Goal: Task Accomplishment & Management: Use online tool/utility

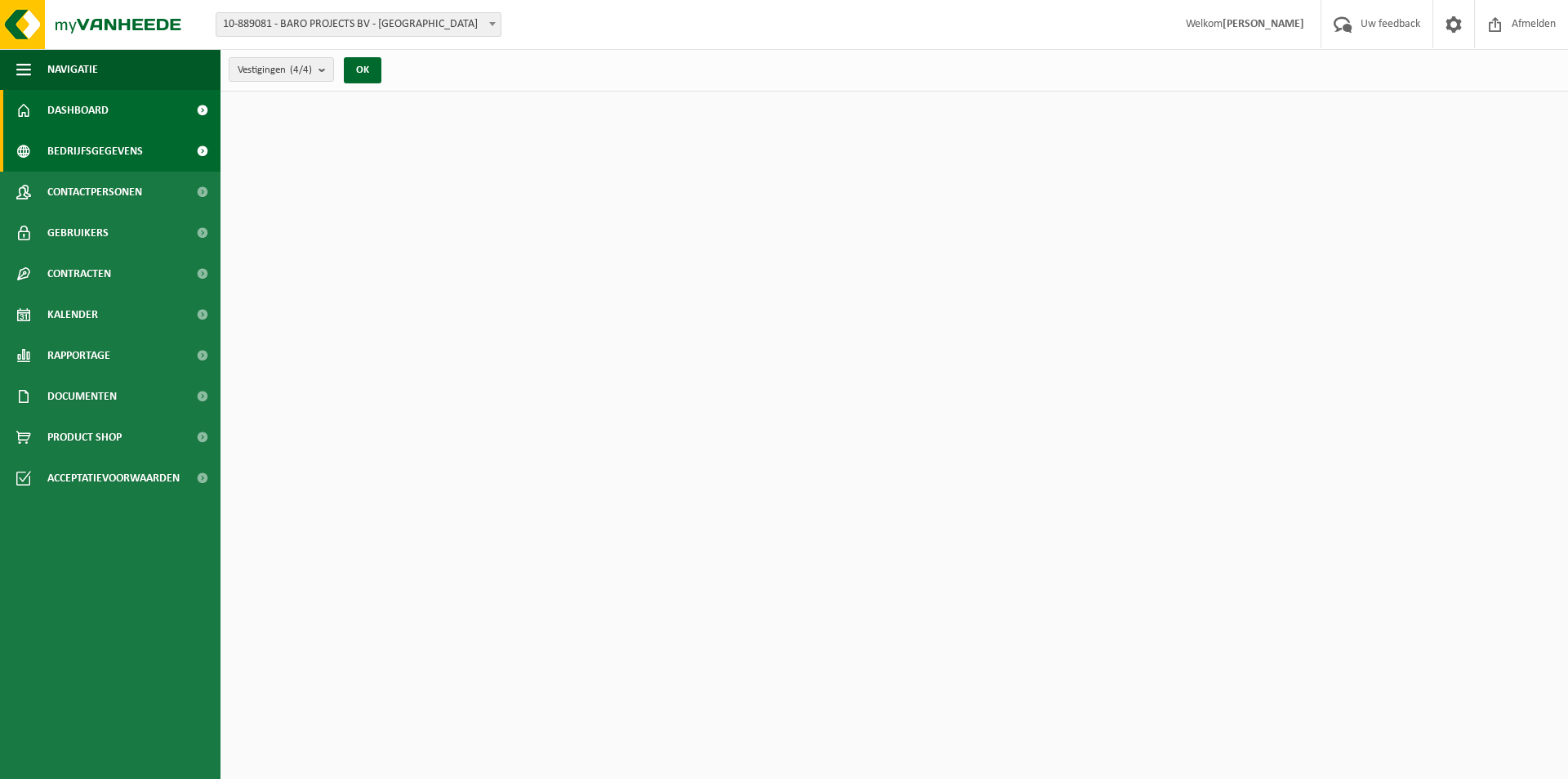
click at [103, 148] on span "Bedrijfsgegevens" at bounding box center [95, 151] width 96 height 41
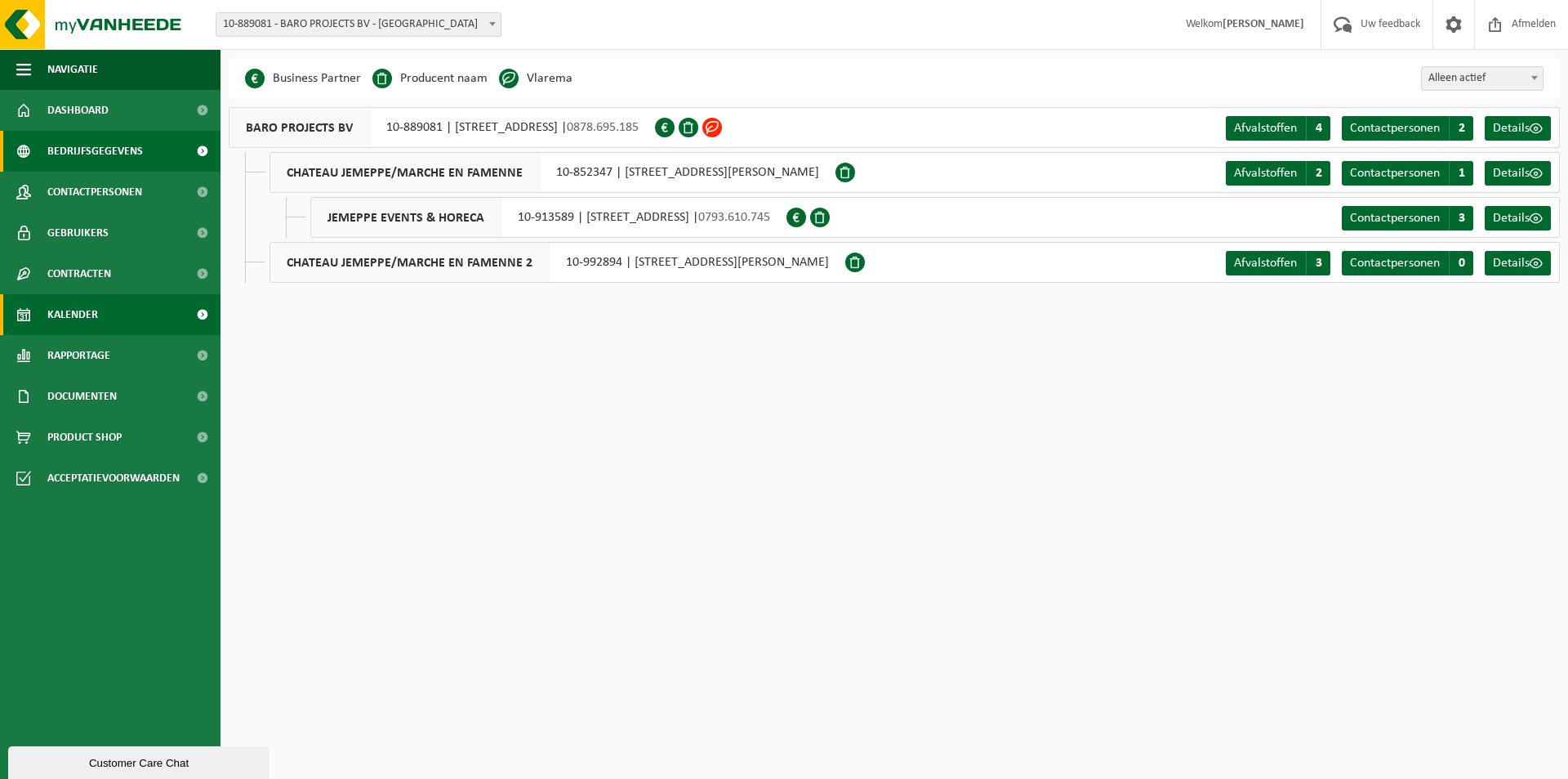
click at [127, 316] on link "Kalender" at bounding box center [110, 314] width 221 height 41
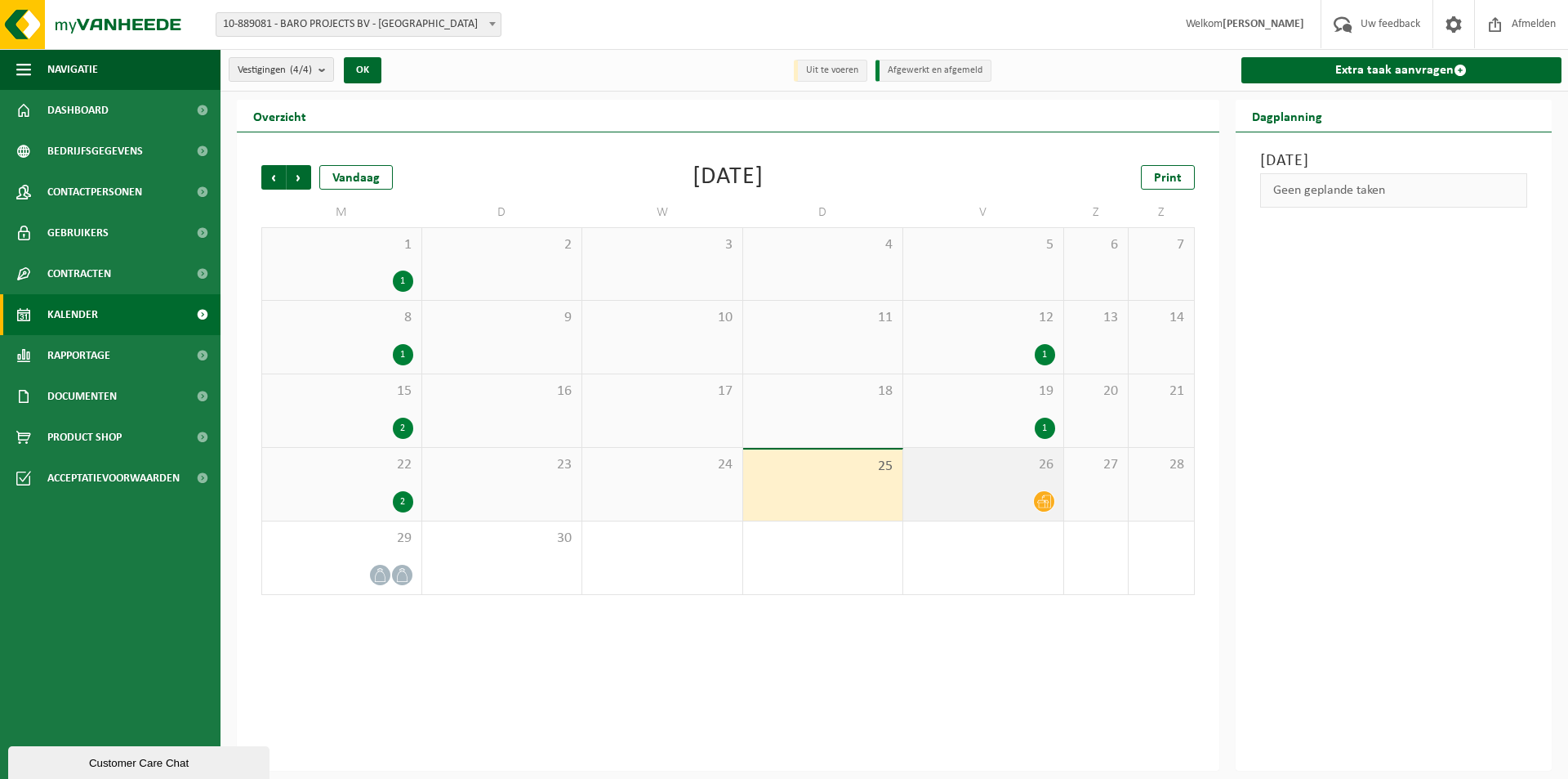
click at [983, 480] on div "26" at bounding box center [983, 484] width 160 height 73
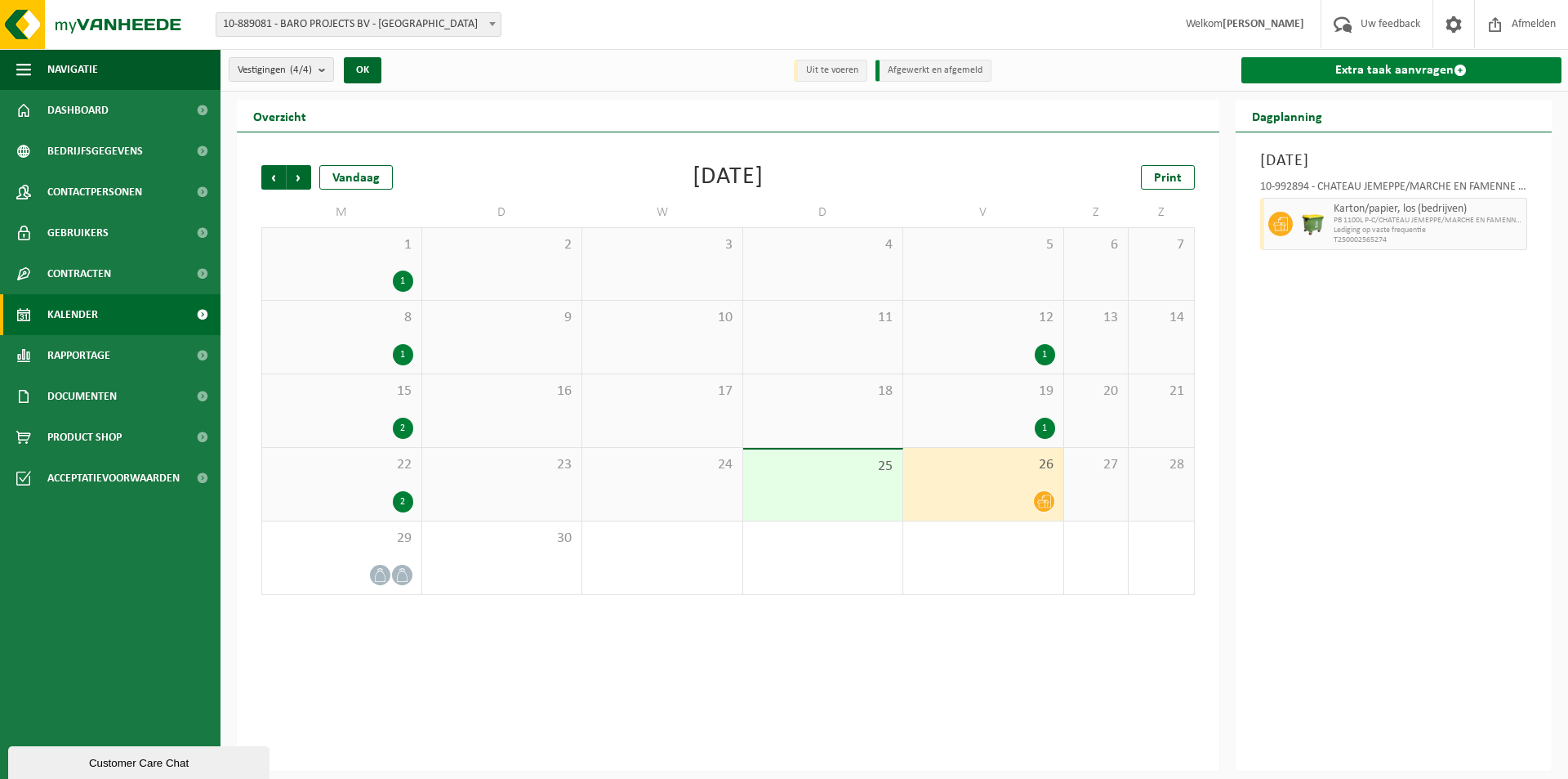
click at [1368, 64] on link "Extra taak aanvragen" at bounding box center [1402, 70] width 321 height 26
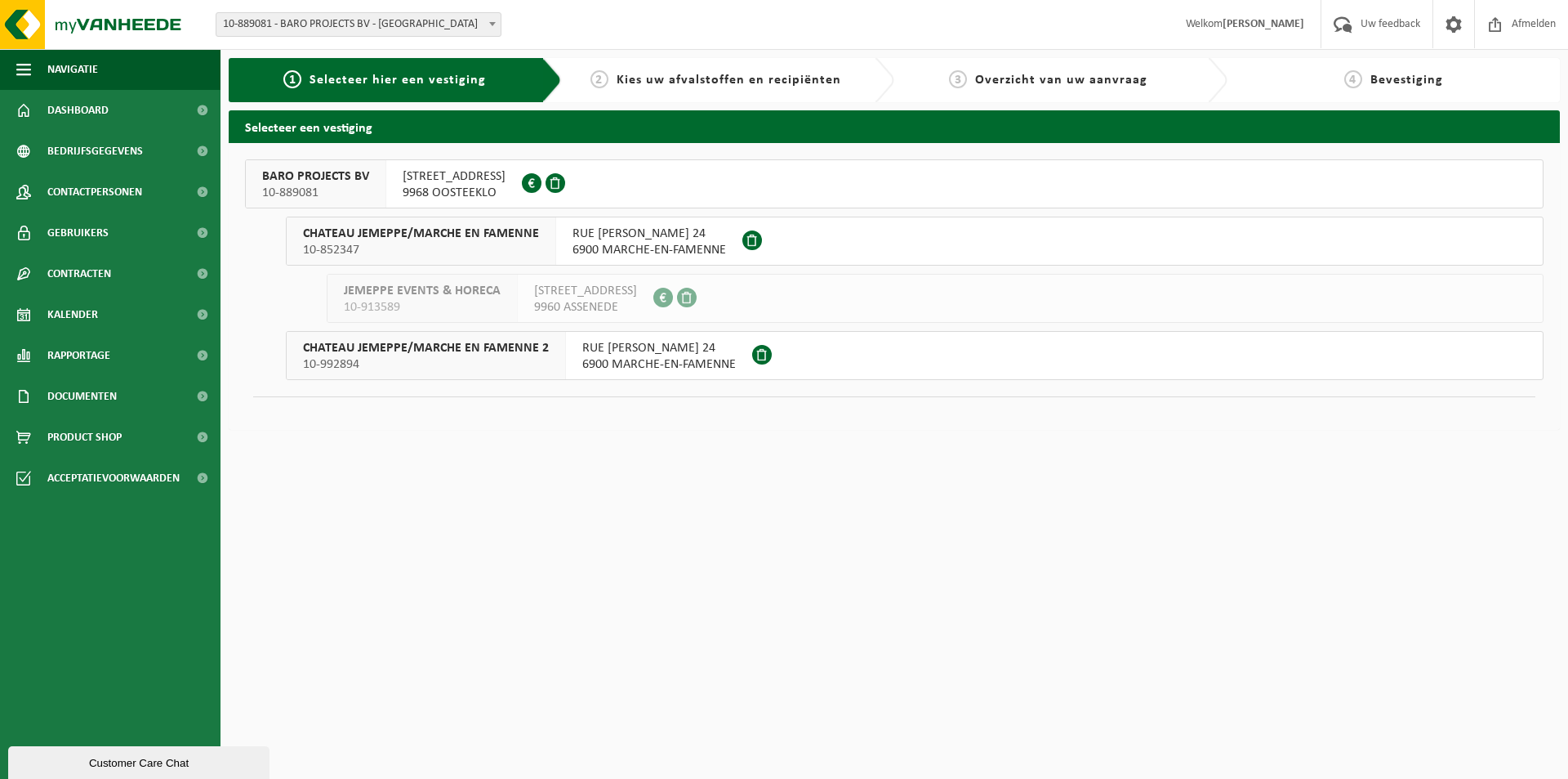
click at [636, 233] on span "RUE FELIX LEFEVRE 24" at bounding box center [649, 233] width 154 height 16
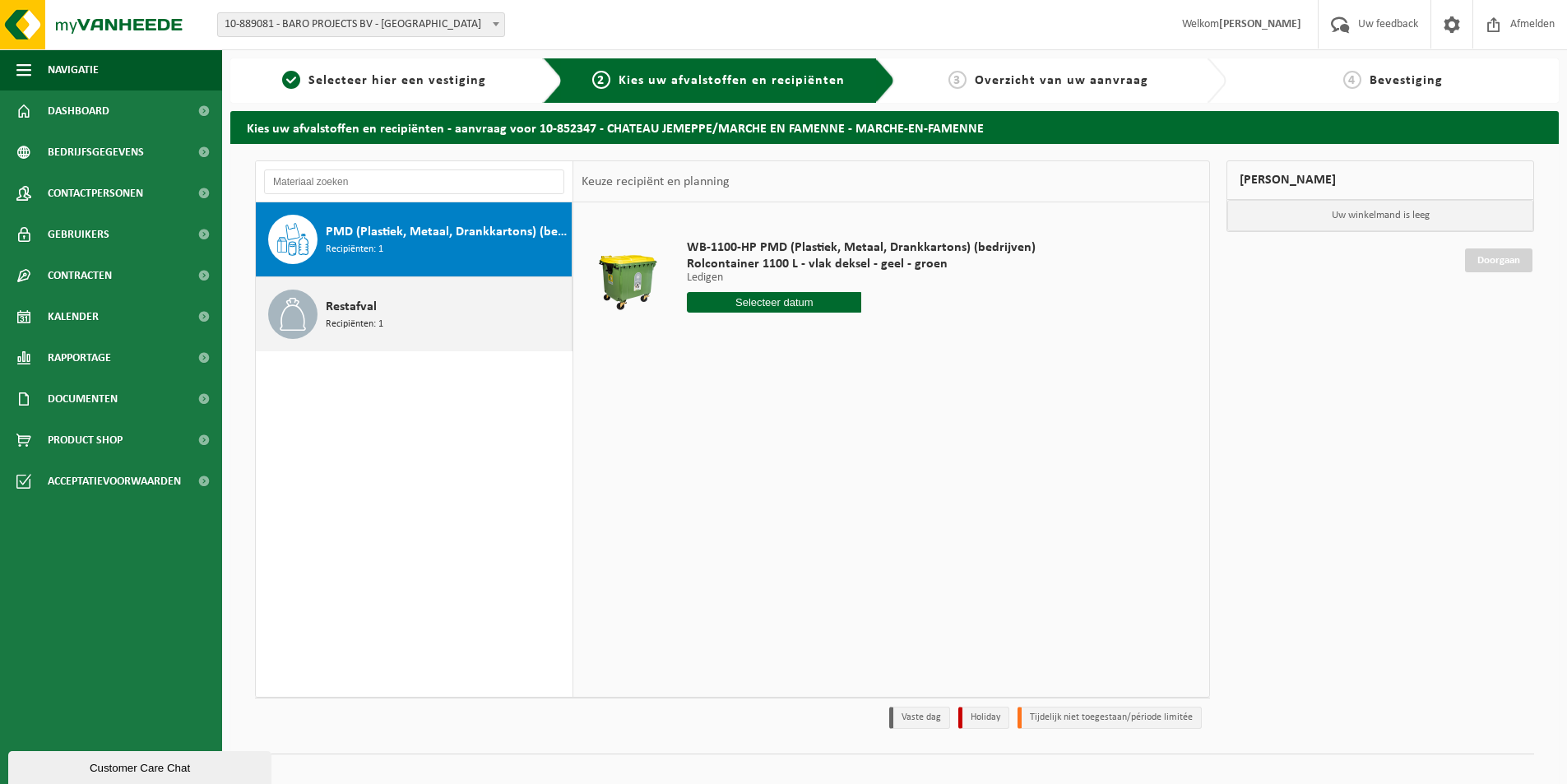
click at [410, 324] on div "Restafval Recipiënten: 1" at bounding box center [446, 314] width 242 height 49
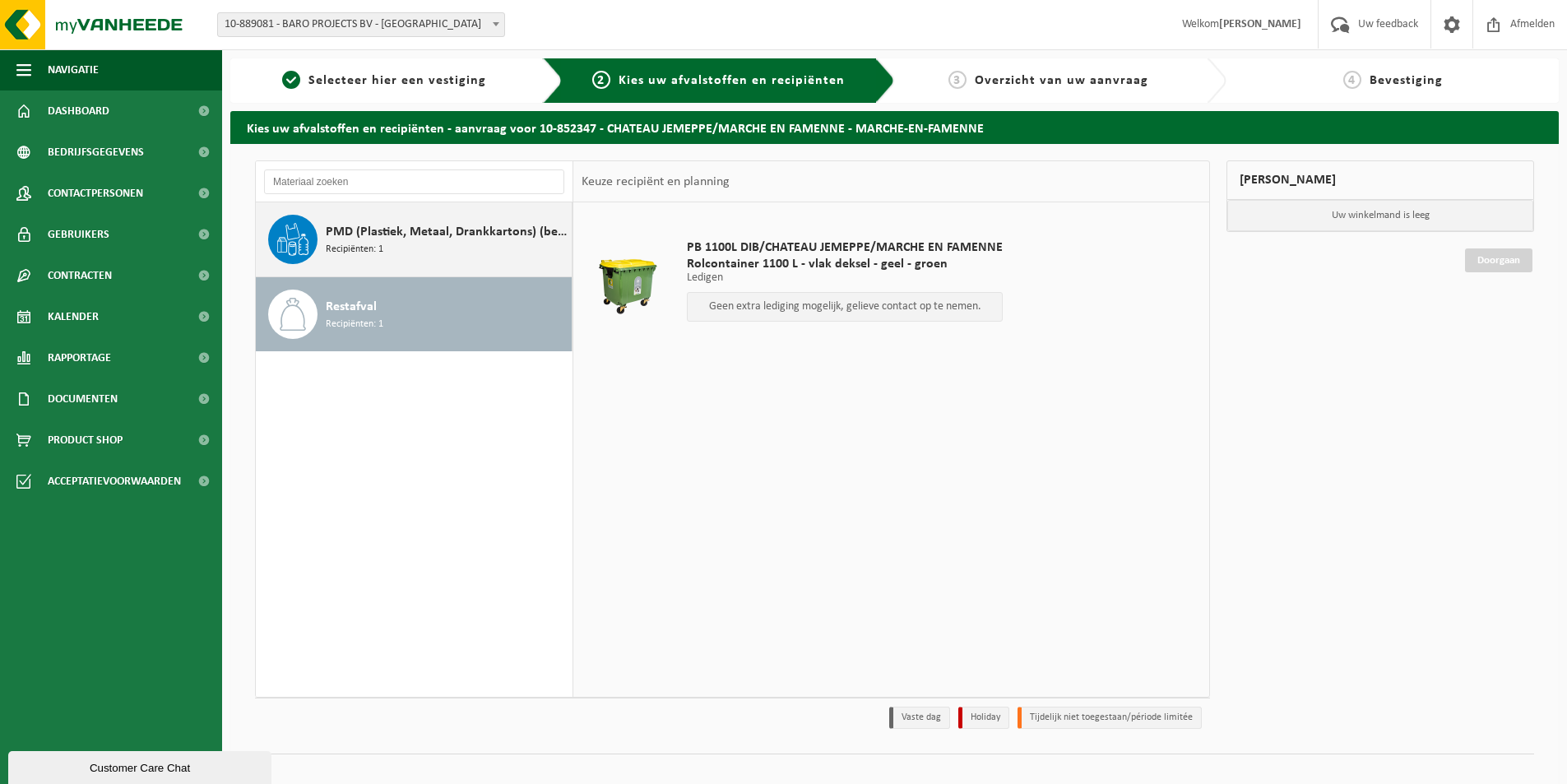
click at [415, 240] on span "PMD (Plastiek, Metaal, Drankkartons) (bedrijven)" at bounding box center [446, 231] width 242 height 19
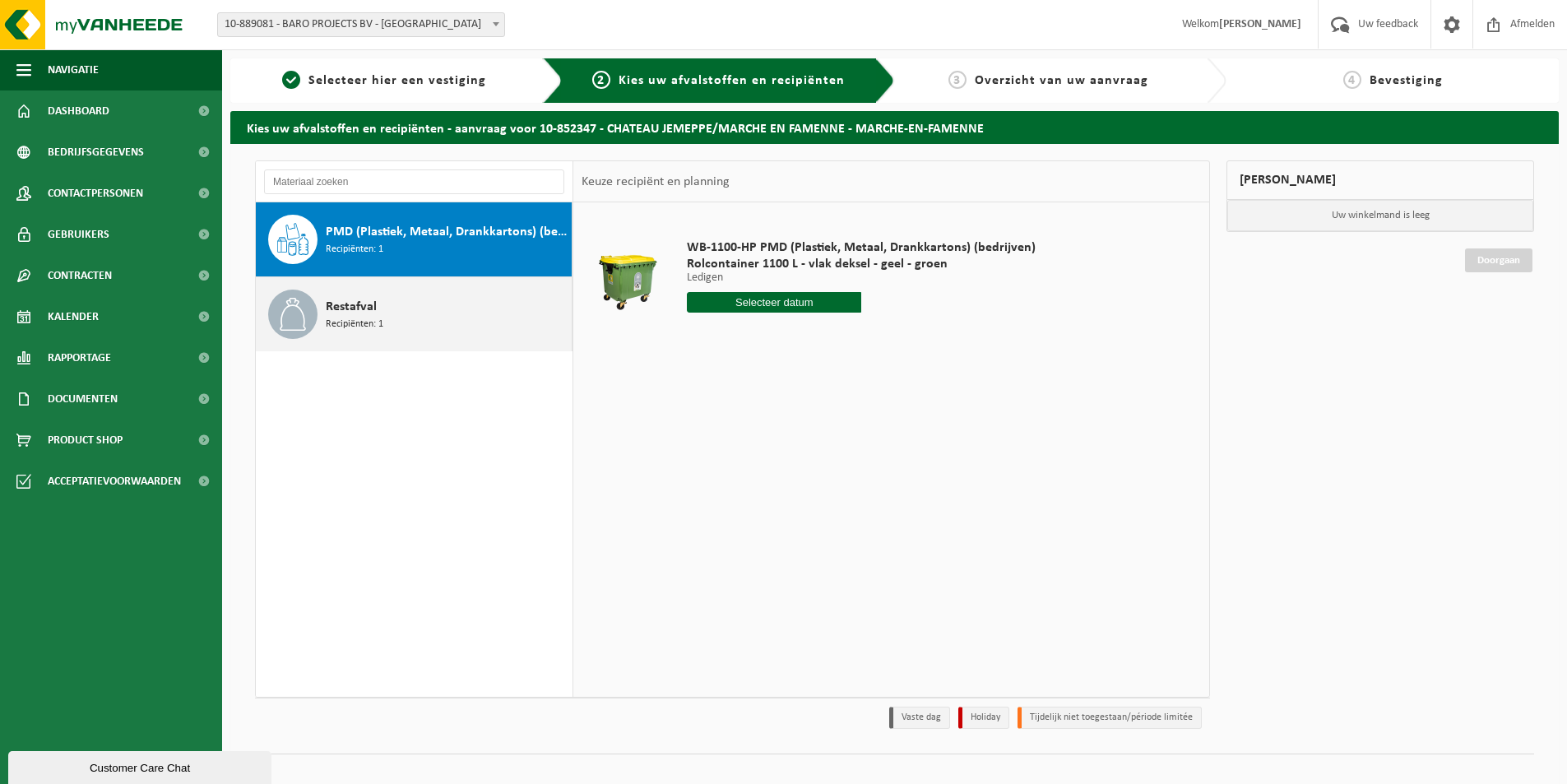
click at [409, 318] on div "Restafval Recipiënten: 1" at bounding box center [446, 314] width 242 height 49
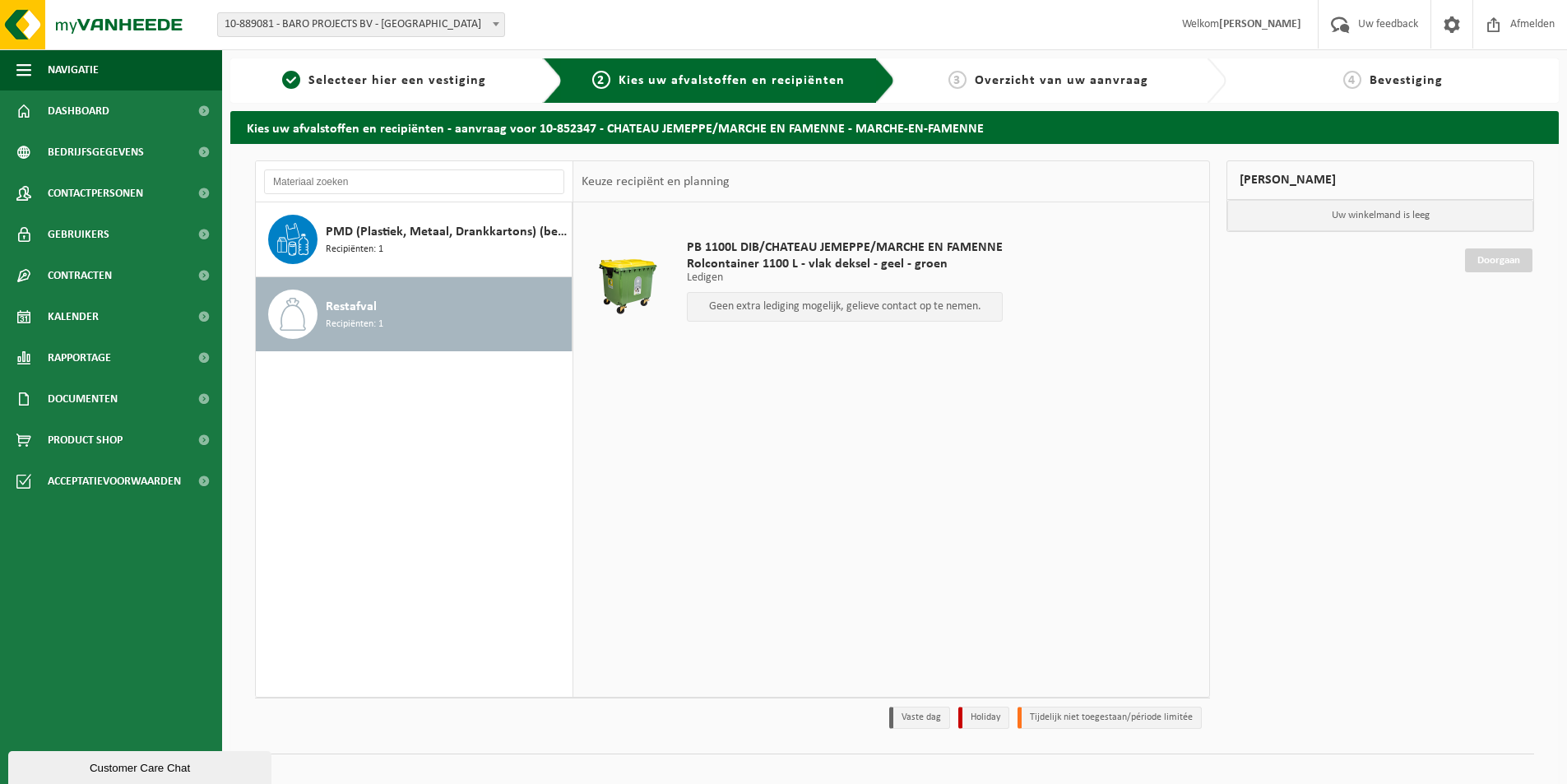
click at [770, 308] on p "Geen extra lediging mogelijk, gelieve contact op te nemen." at bounding box center [845, 307] width 298 height 12
